Goal: Navigation & Orientation: Go to known website

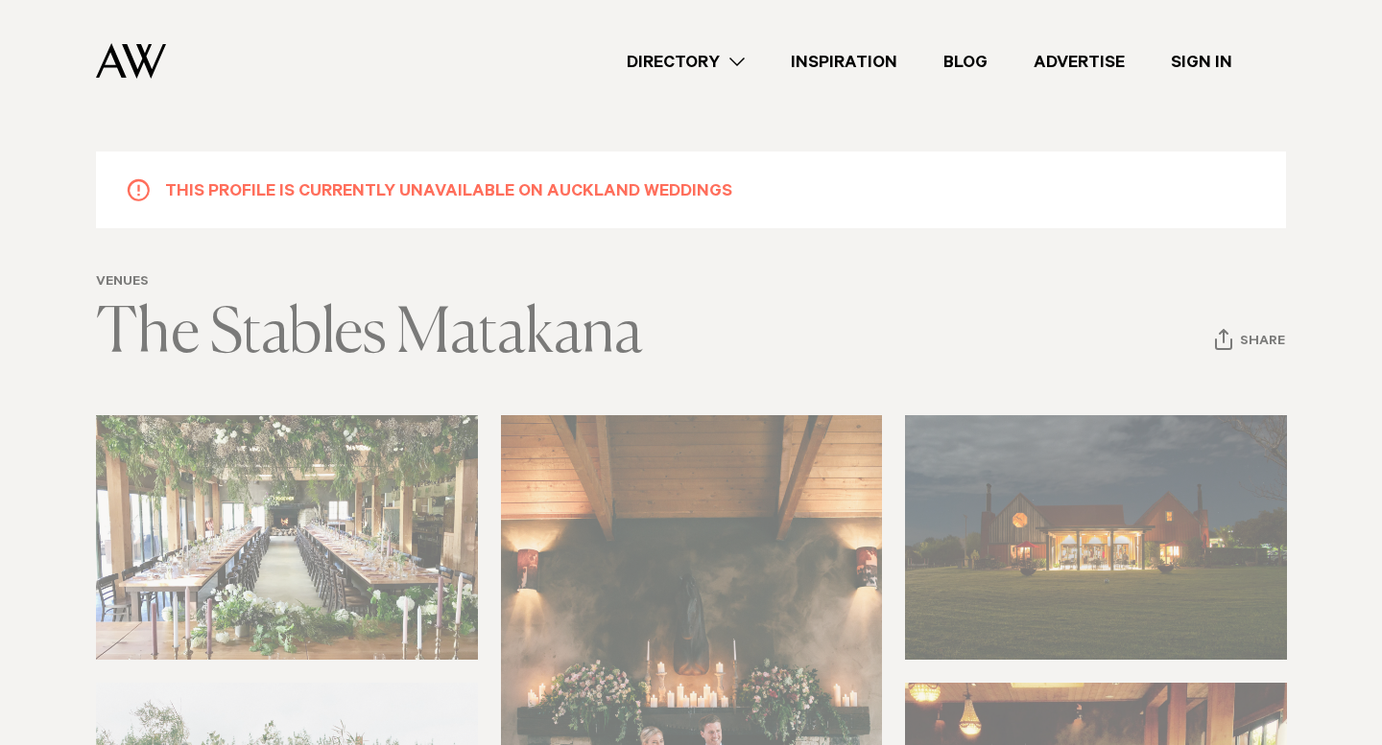
scroll to position [18, 0]
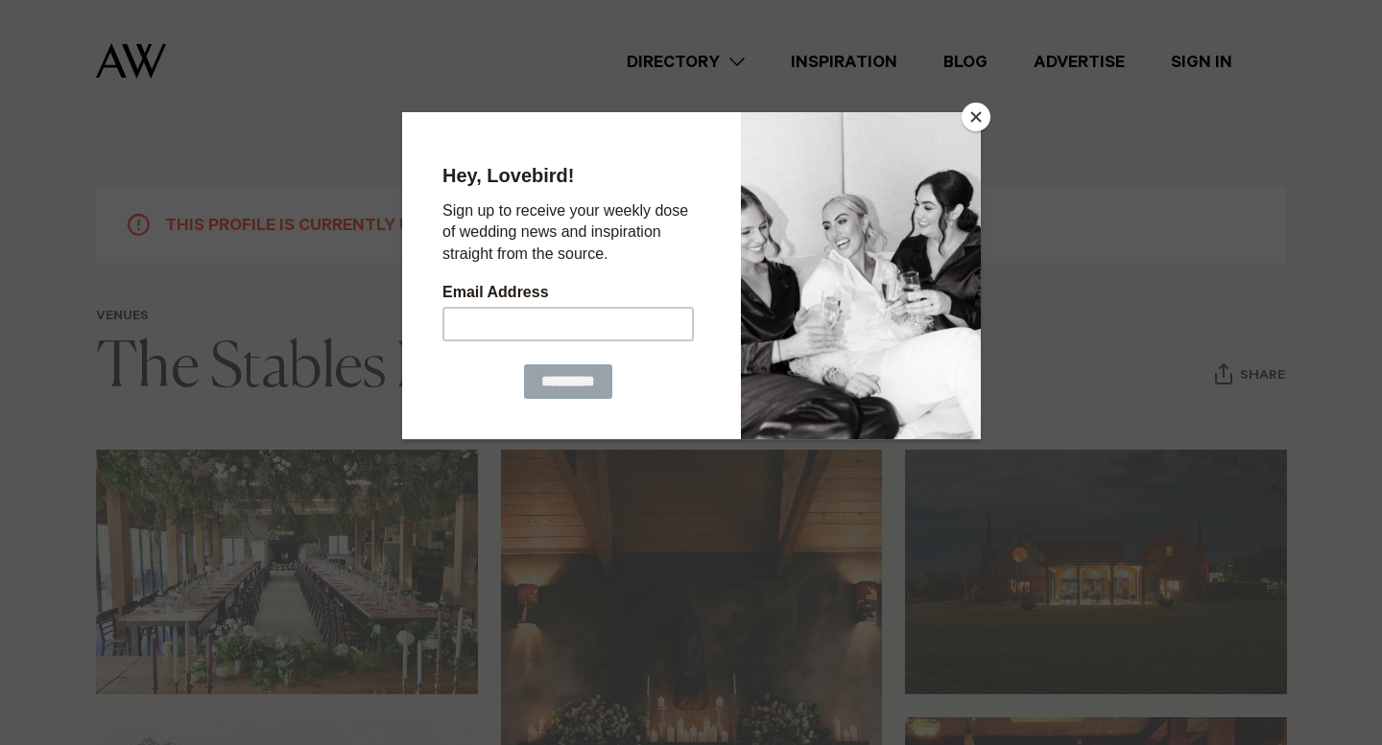
click at [974, 106] on button "Close" at bounding box center [975, 117] width 29 height 29
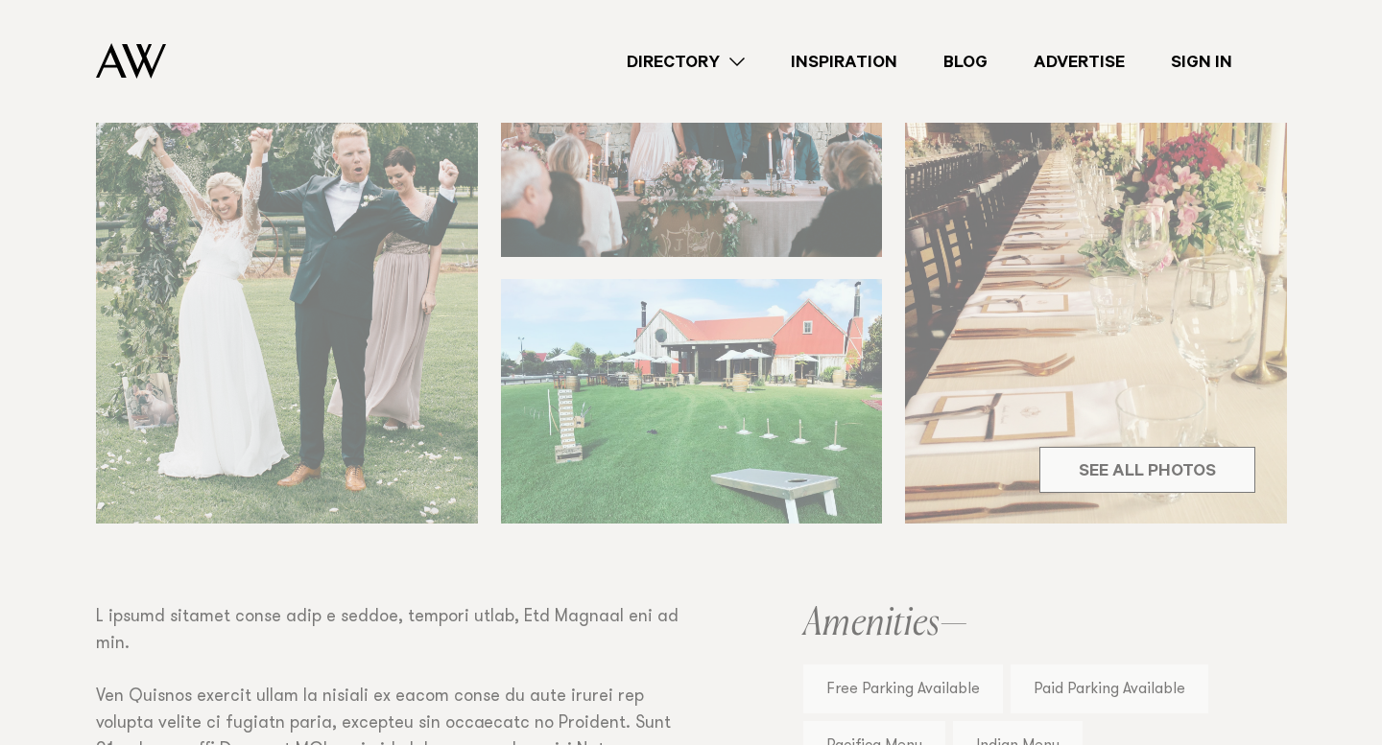
scroll to position [729, 0]
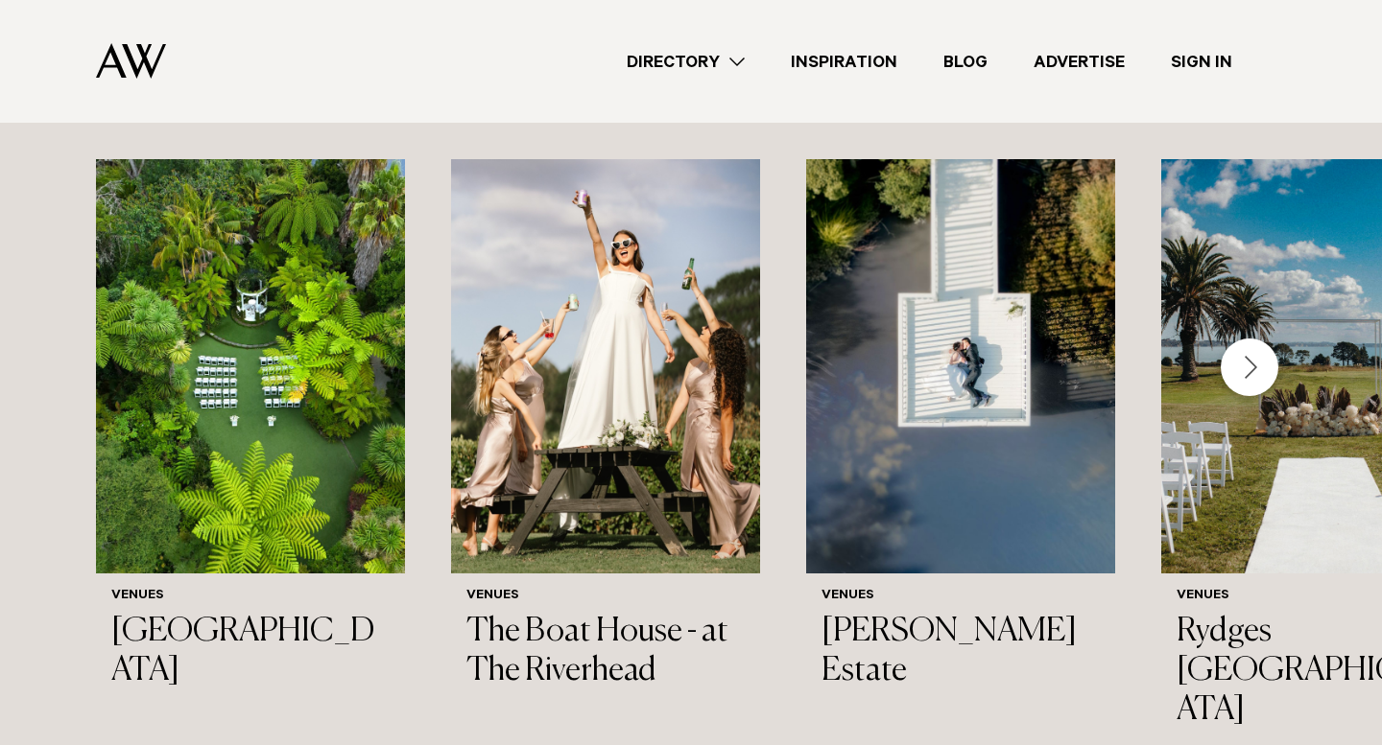
scroll to position [2813, 0]
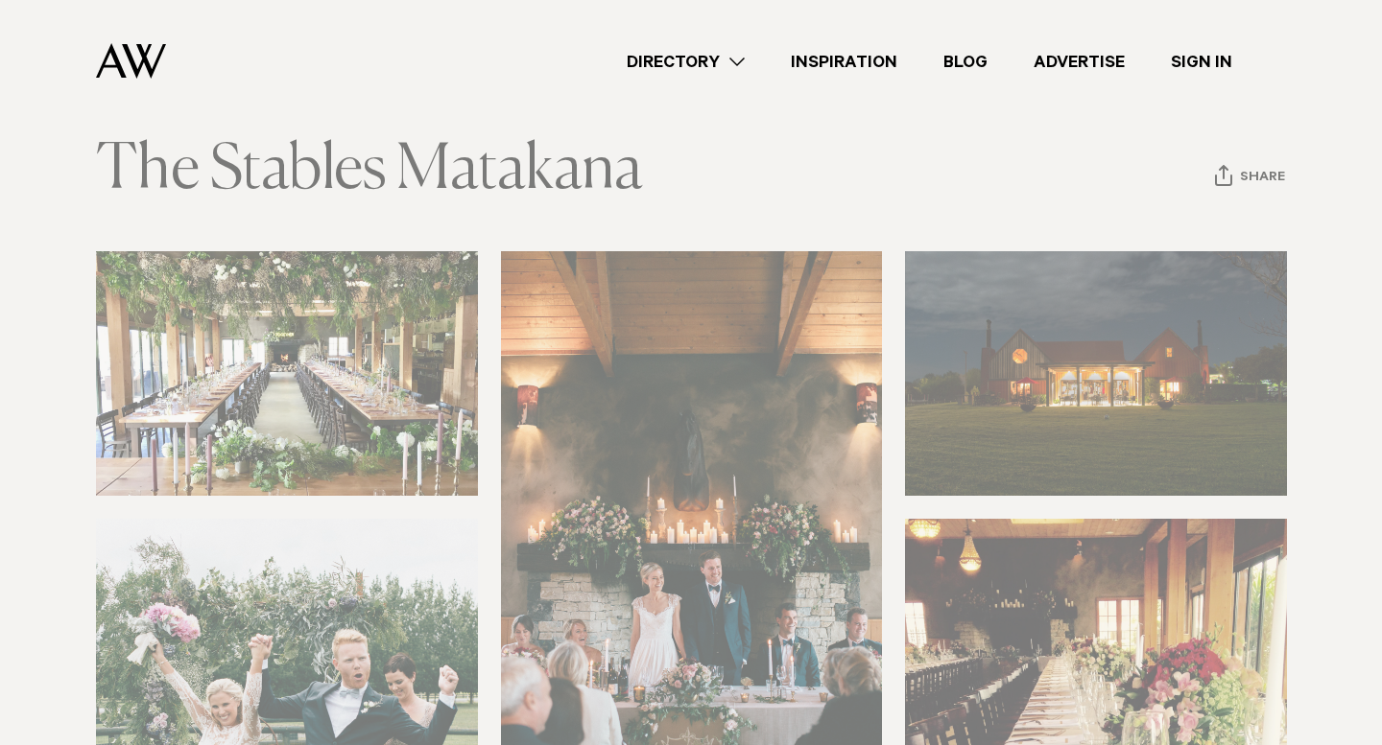
scroll to position [233, 0]
